Goal: Task Accomplishment & Management: Use online tool/utility

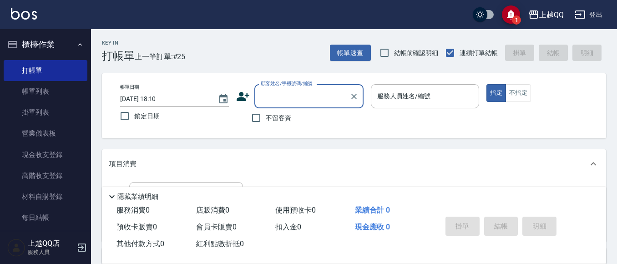
click at [266, 116] on span "不留客資" at bounding box center [278, 118] width 25 height 10
click at [266, 116] on input "不留客資" at bounding box center [256, 117] width 19 height 19
checkbox input "true"
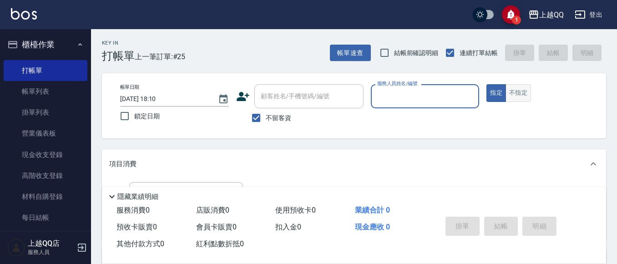
click at [521, 96] on button "不指定" at bounding box center [517, 93] width 25 height 18
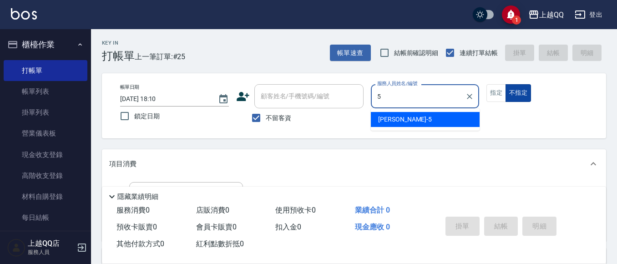
type input "5"
type button "false"
type input "[PERSON_NAME]5"
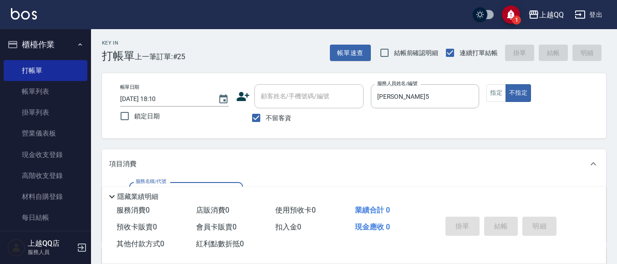
scroll to position [45, 0]
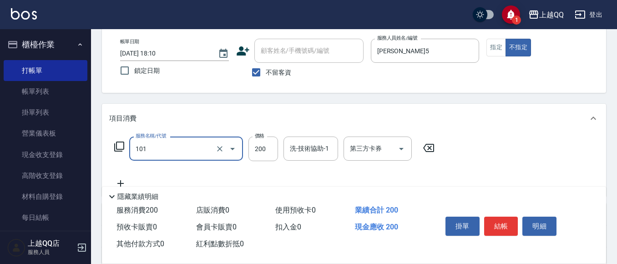
type input "洗髮(101)"
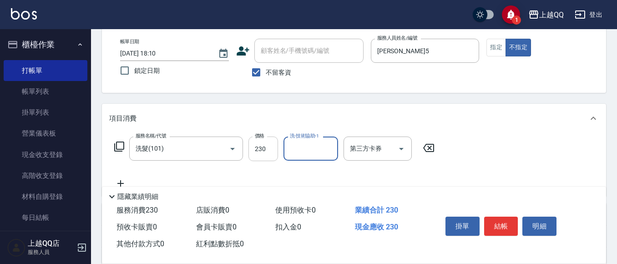
click at [267, 151] on input "230" at bounding box center [263, 148] width 30 height 25
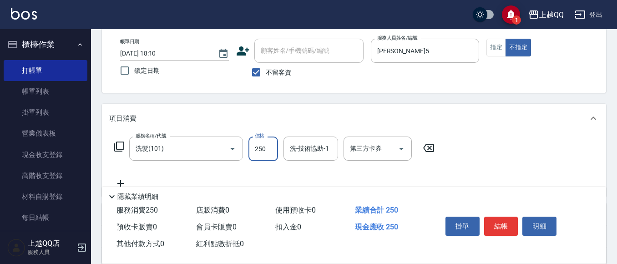
type input "250"
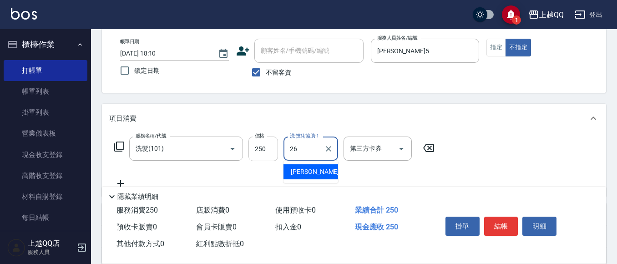
type input "[PERSON_NAME]-26"
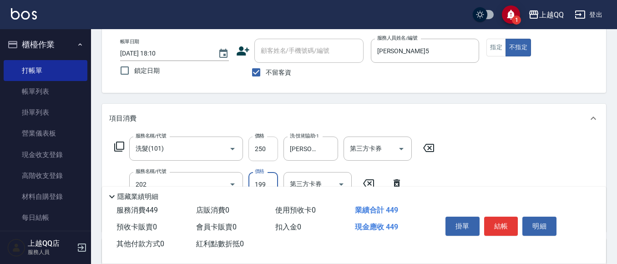
type input "不指定單剪(202)"
click at [509, 222] on button "結帳" at bounding box center [501, 226] width 34 height 19
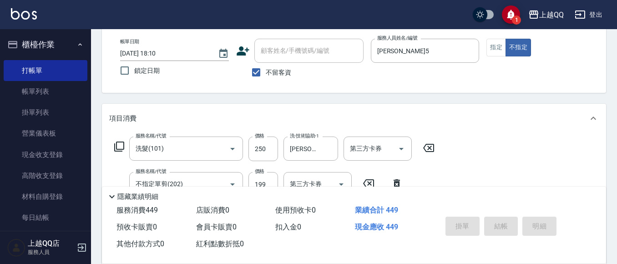
type input "[DATE] 18:44"
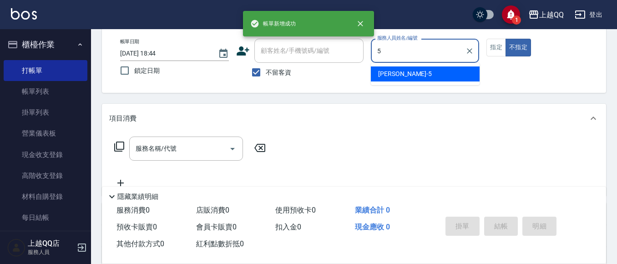
type input "[PERSON_NAME]5"
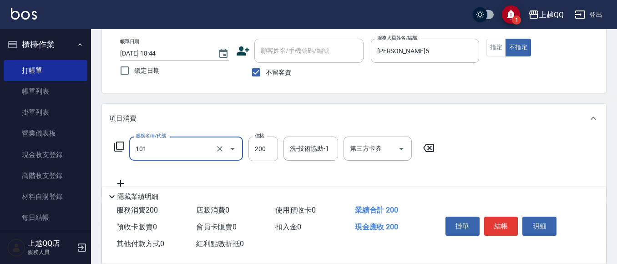
type input "洗髮(101)"
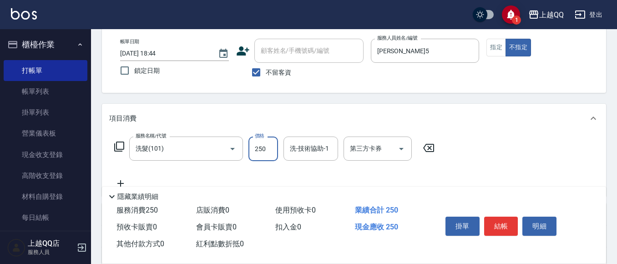
type input "250"
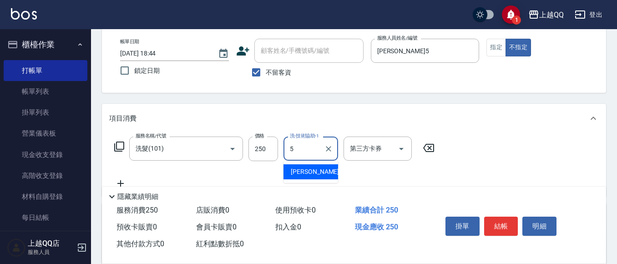
type input "[PERSON_NAME]5"
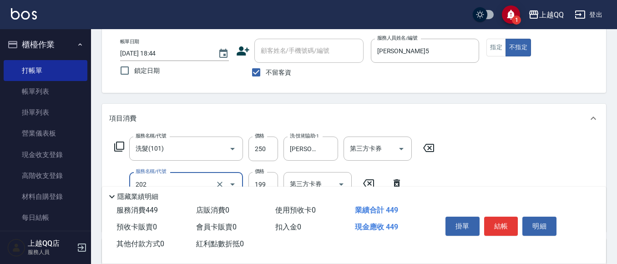
type input "不指定單剪(202)"
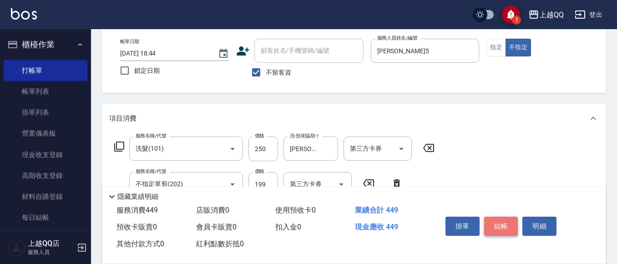
click at [496, 217] on button "結帳" at bounding box center [501, 226] width 34 height 19
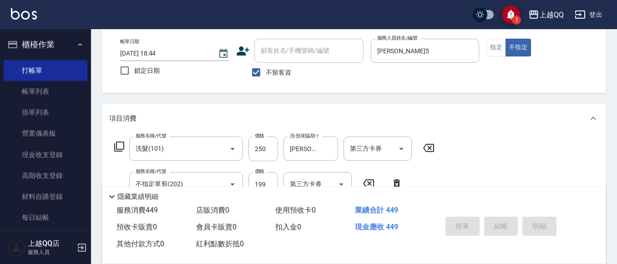
type input "[DATE] 18:46"
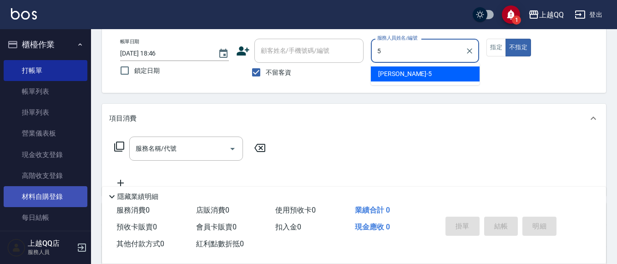
type input "[PERSON_NAME]5"
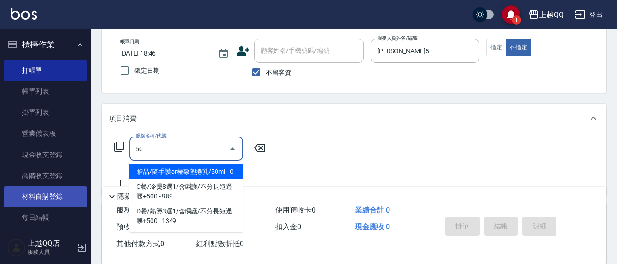
type input "5"
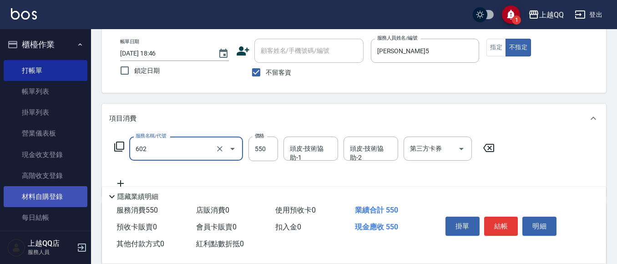
type input "髮原素清潔舒醒頭皮洗(602)"
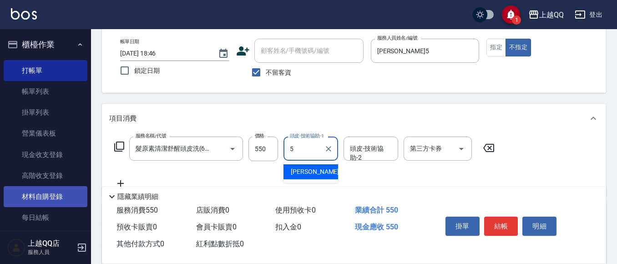
type input "[PERSON_NAME]5"
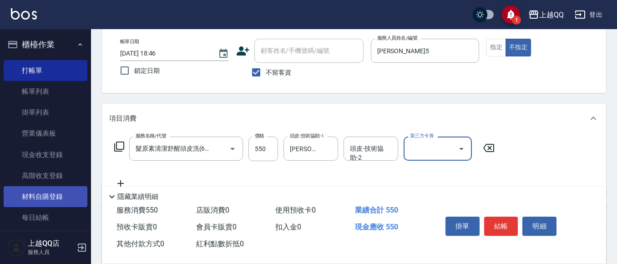
scroll to position [0, 0]
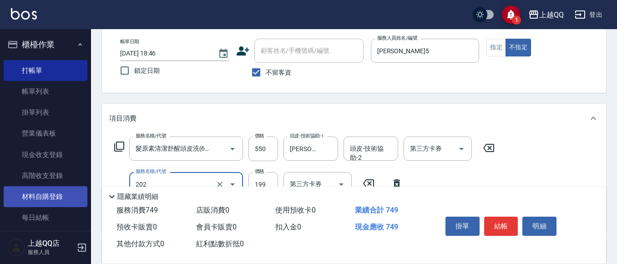
type input "不指定單剪(202)"
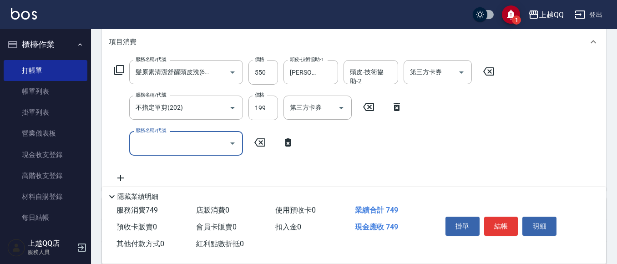
scroll to position [136, 0]
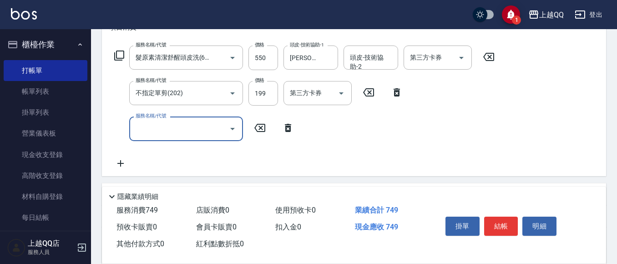
click at [288, 133] on icon at bounding box center [288, 127] width 23 height 11
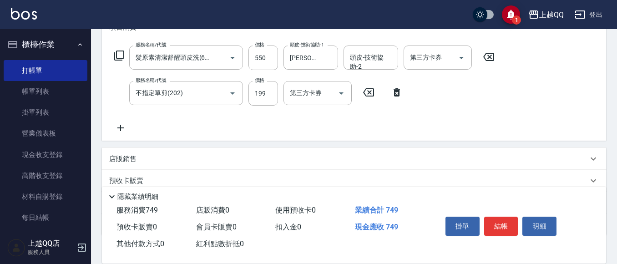
click at [123, 56] on icon at bounding box center [119, 55] width 10 height 10
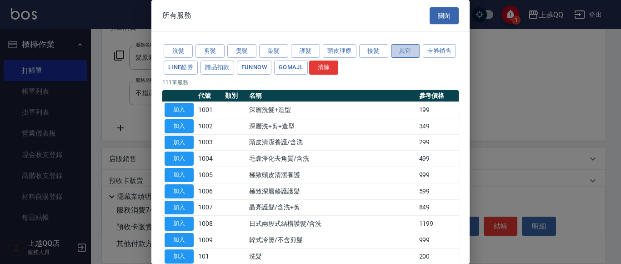
click at [416, 45] on button "其它" at bounding box center [405, 51] width 29 height 14
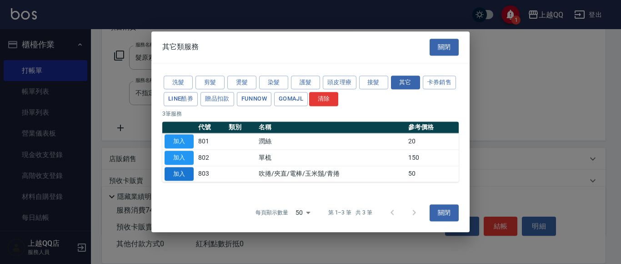
click at [173, 175] on button "加入" at bounding box center [179, 174] width 29 height 14
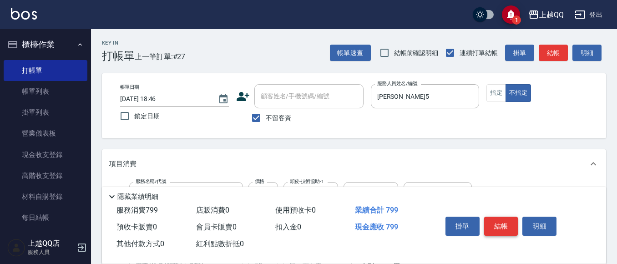
scroll to position [45, 0]
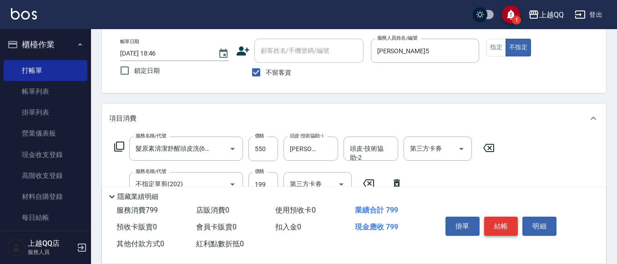
click at [501, 219] on button "結帳" at bounding box center [501, 226] width 34 height 19
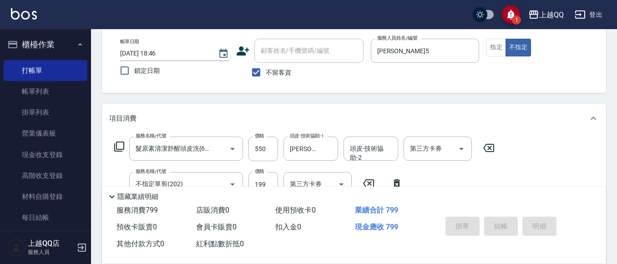
type input "[DATE] 18:48"
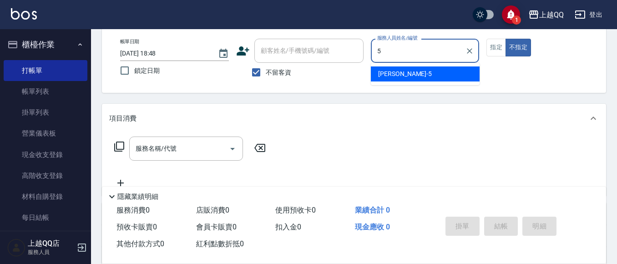
type input "[PERSON_NAME]5"
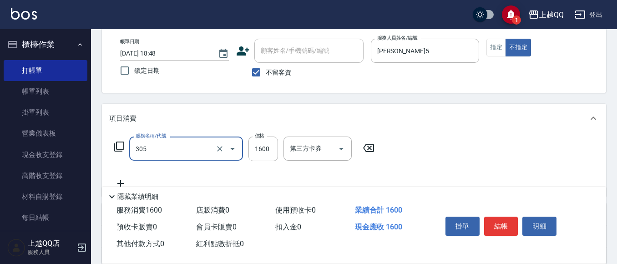
type input "設計燙髮1600(305)"
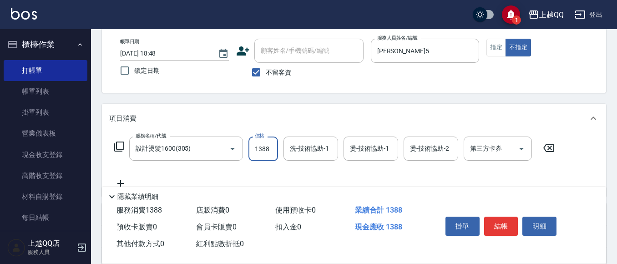
type input "1388"
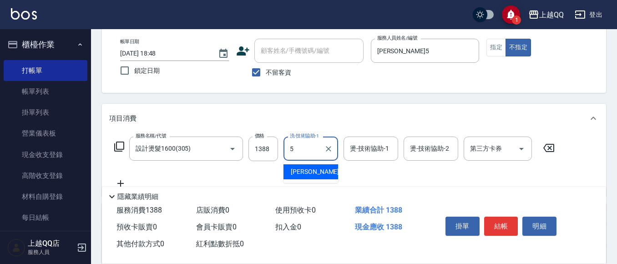
type input "[PERSON_NAME]5"
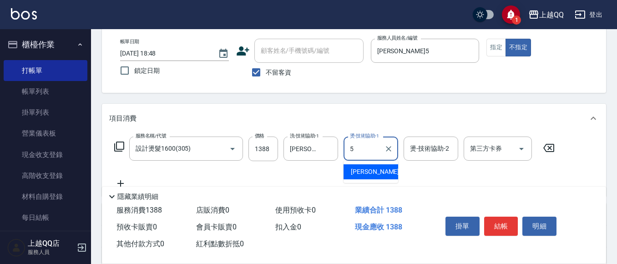
type input "[PERSON_NAME]5"
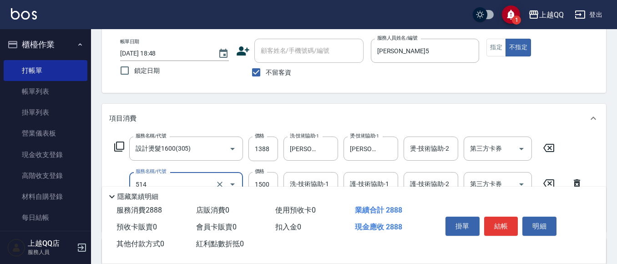
type input "歐納西斯5G護髮/單次(514)"
type input "999"
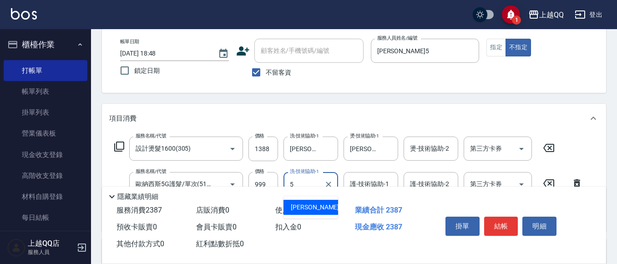
type input "[PERSON_NAME]5"
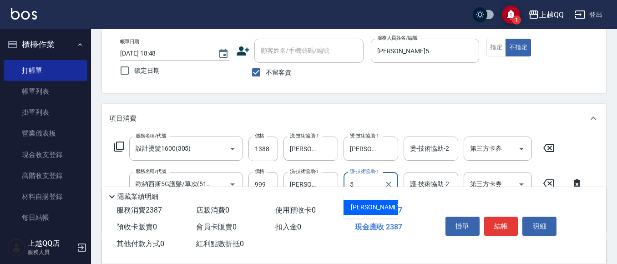
type input "[PERSON_NAME]5"
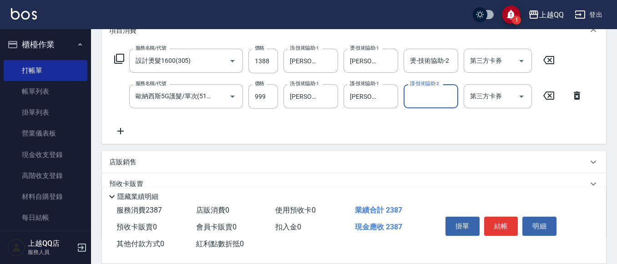
scroll to position [136, 0]
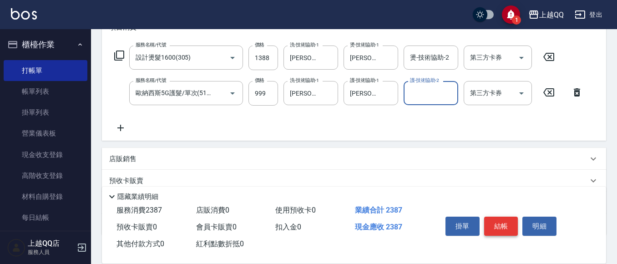
click at [512, 217] on button "結帳" at bounding box center [501, 226] width 34 height 19
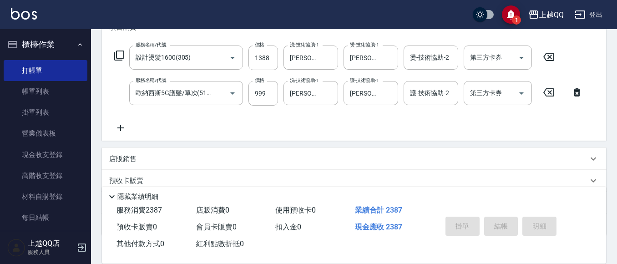
type input "[DATE] 18:49"
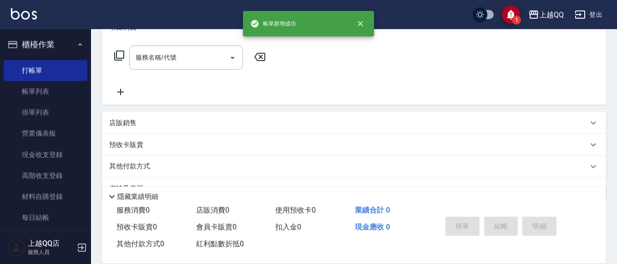
scroll to position [0, 0]
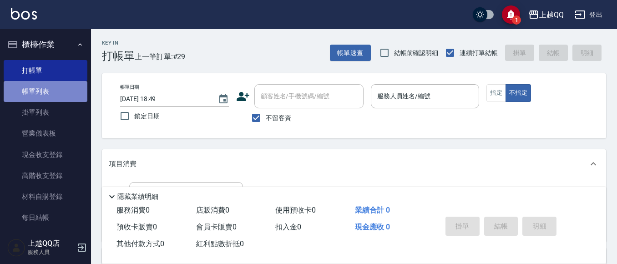
click at [74, 93] on link "帳單列表" at bounding box center [46, 91] width 84 height 21
click at [66, 91] on link "帳單列表" at bounding box center [46, 91] width 84 height 21
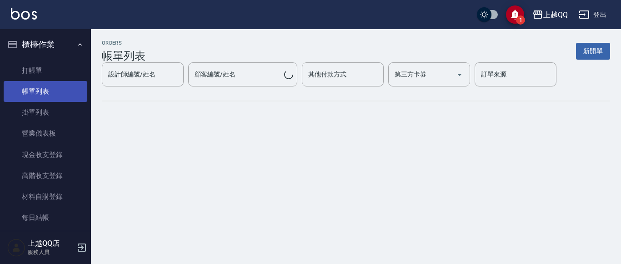
click at [66, 91] on link "帳單列表" at bounding box center [46, 91] width 84 height 21
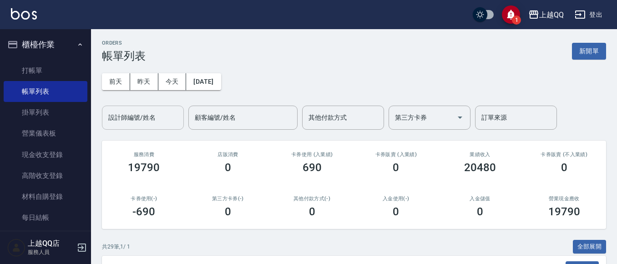
click at [154, 115] on div "設計師編號/姓名 設計師編號/姓名" at bounding box center [143, 118] width 82 height 24
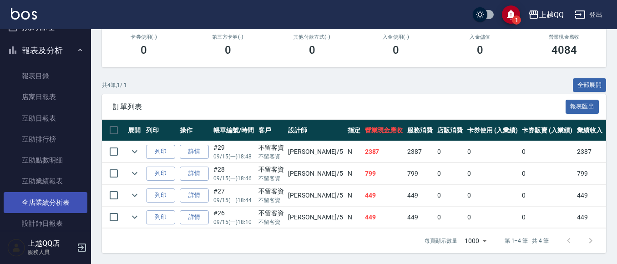
scroll to position [273, 0]
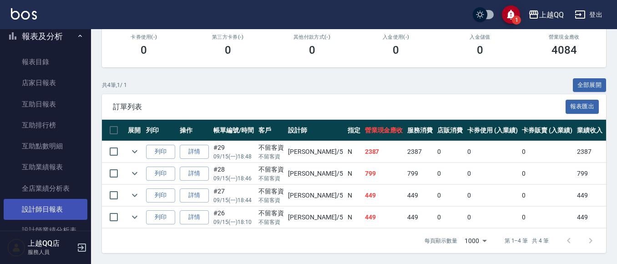
type input "[PERSON_NAME]5"
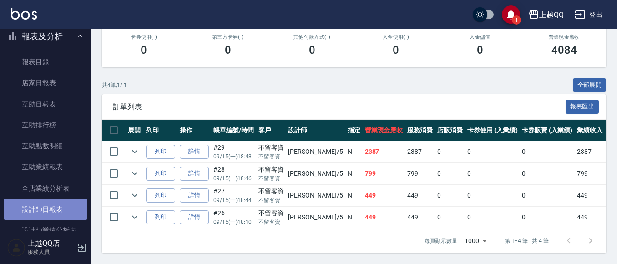
click at [52, 213] on link "設計師日報表" at bounding box center [46, 209] width 84 height 21
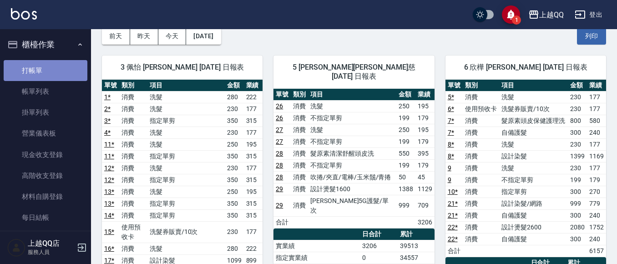
click at [70, 71] on link "打帳單" at bounding box center [46, 70] width 84 height 21
